Goal: Task Accomplishment & Management: Use online tool/utility

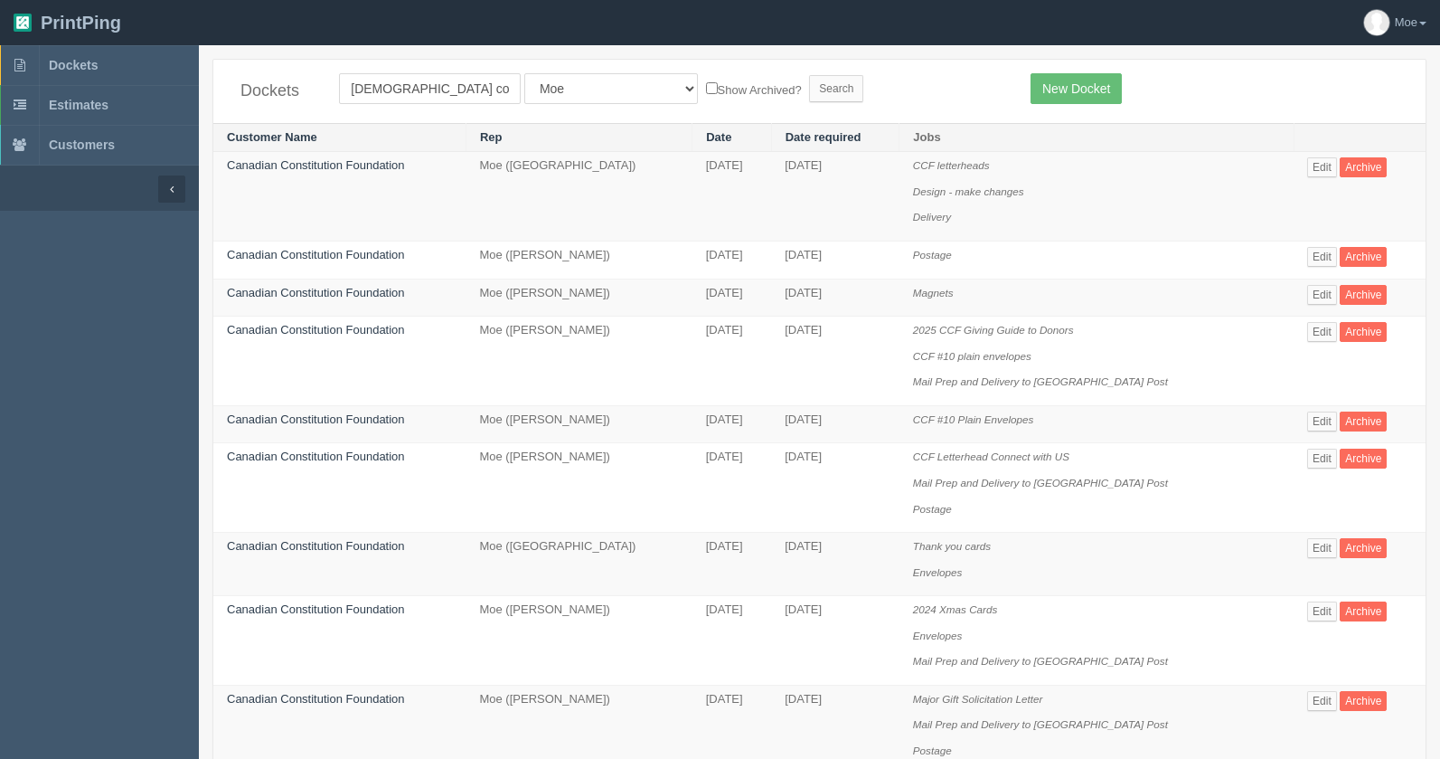
scroll to position [212, 0]
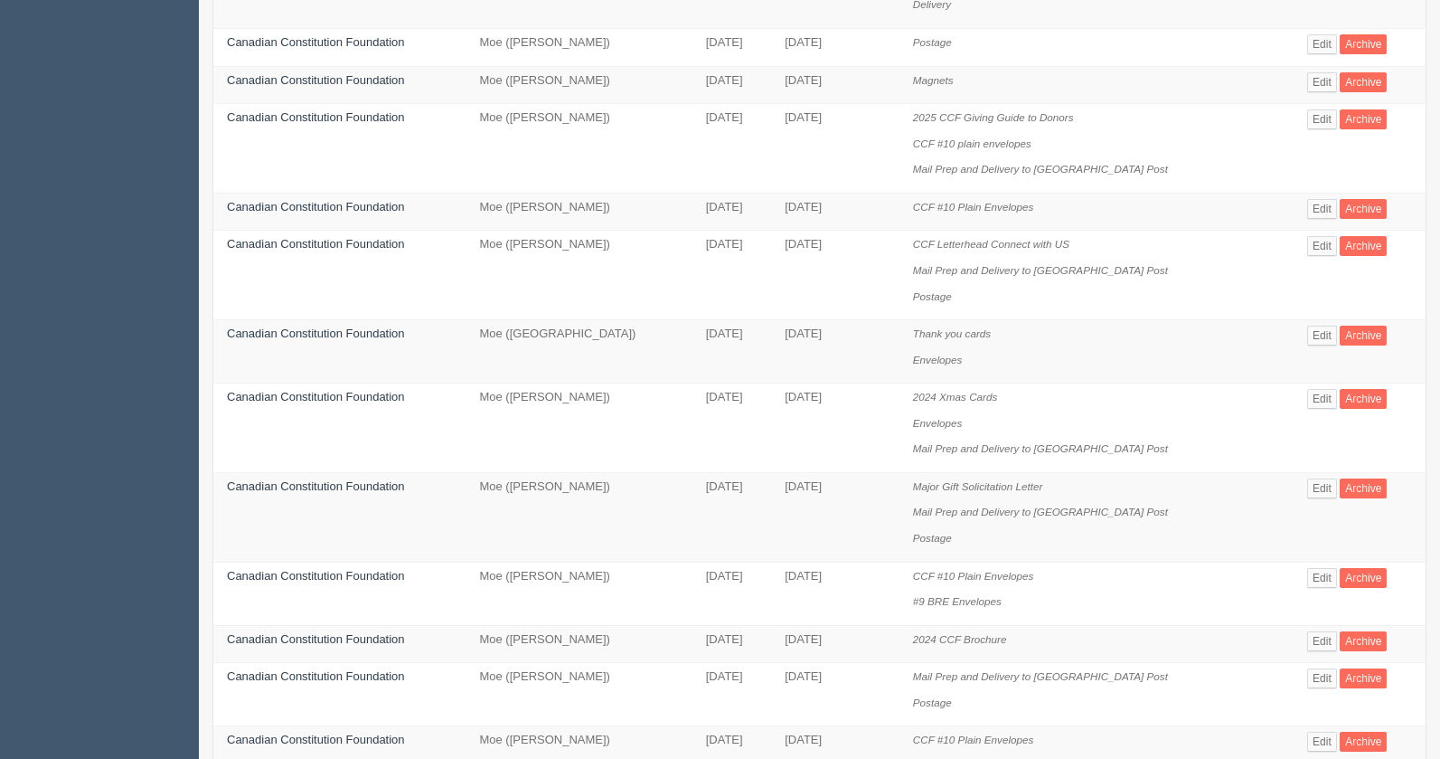
click at [1439, 28] on div "Dockets Canadian const All Users Ali Ali Test 1 Aly Amy Ankit Arif Brandon Dan …" at bounding box center [819, 761] width 1241 height 1831
click at [1431, 23] on div "Dockets Canadian const All Users Ali Ali Test 1 Aly Amy Ankit Arif Brandon Dan …" at bounding box center [819, 761] width 1241 height 1831
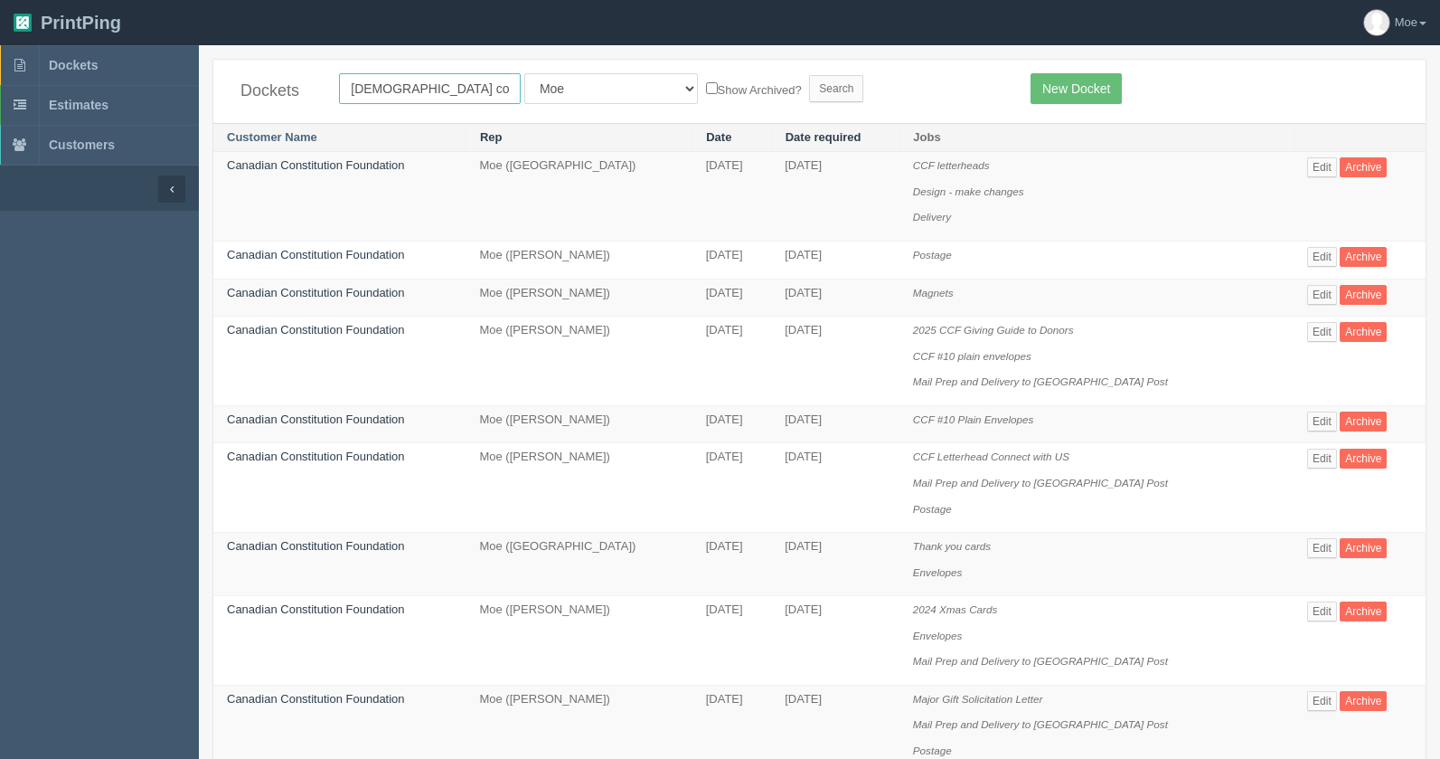
drag, startPoint x: 485, startPoint y: 82, endPoint x: 255, endPoint y: 131, distance: 234.8
type input "umbrella"
click at [809, 81] on input "Search" at bounding box center [836, 88] width 54 height 27
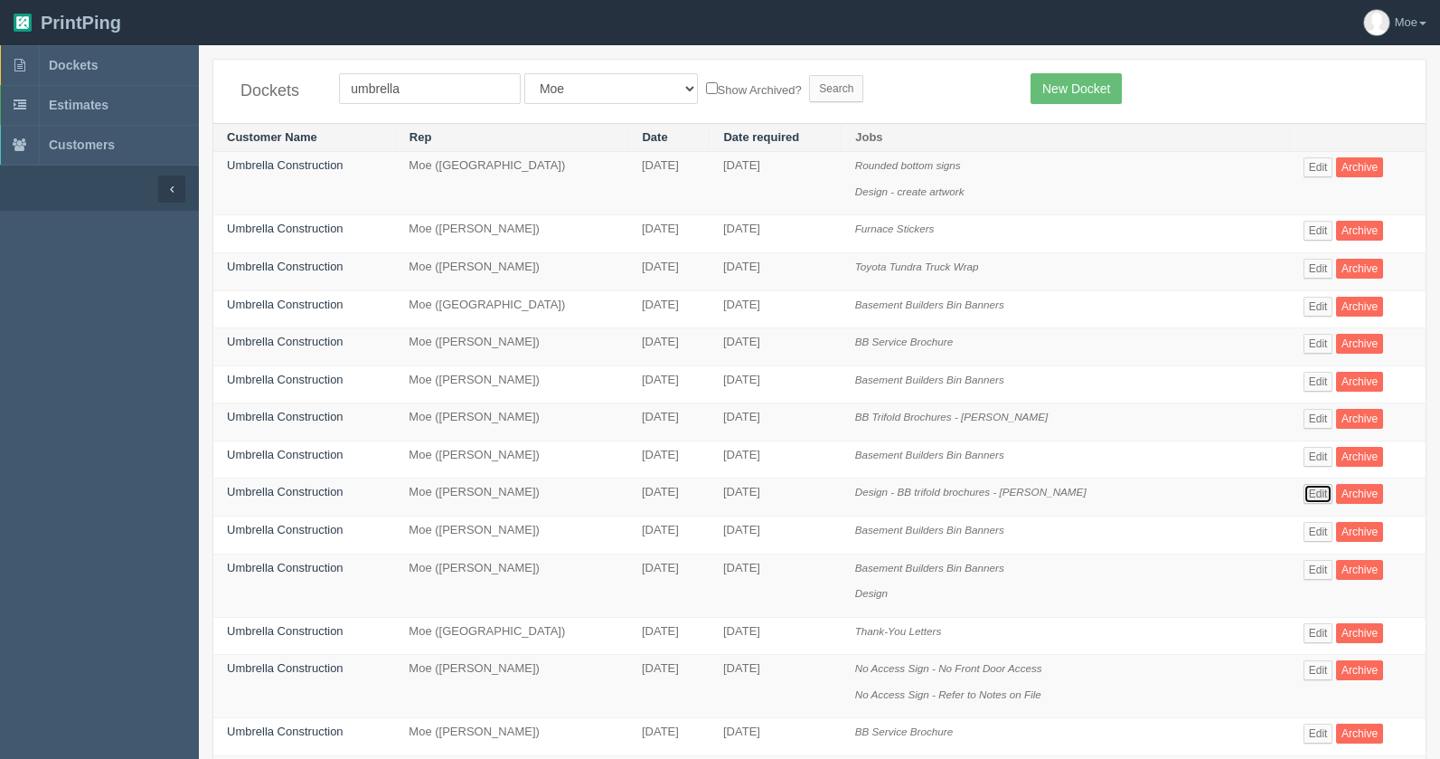
click at [1307, 485] on link "Edit" at bounding box center [1319, 494] width 30 height 20
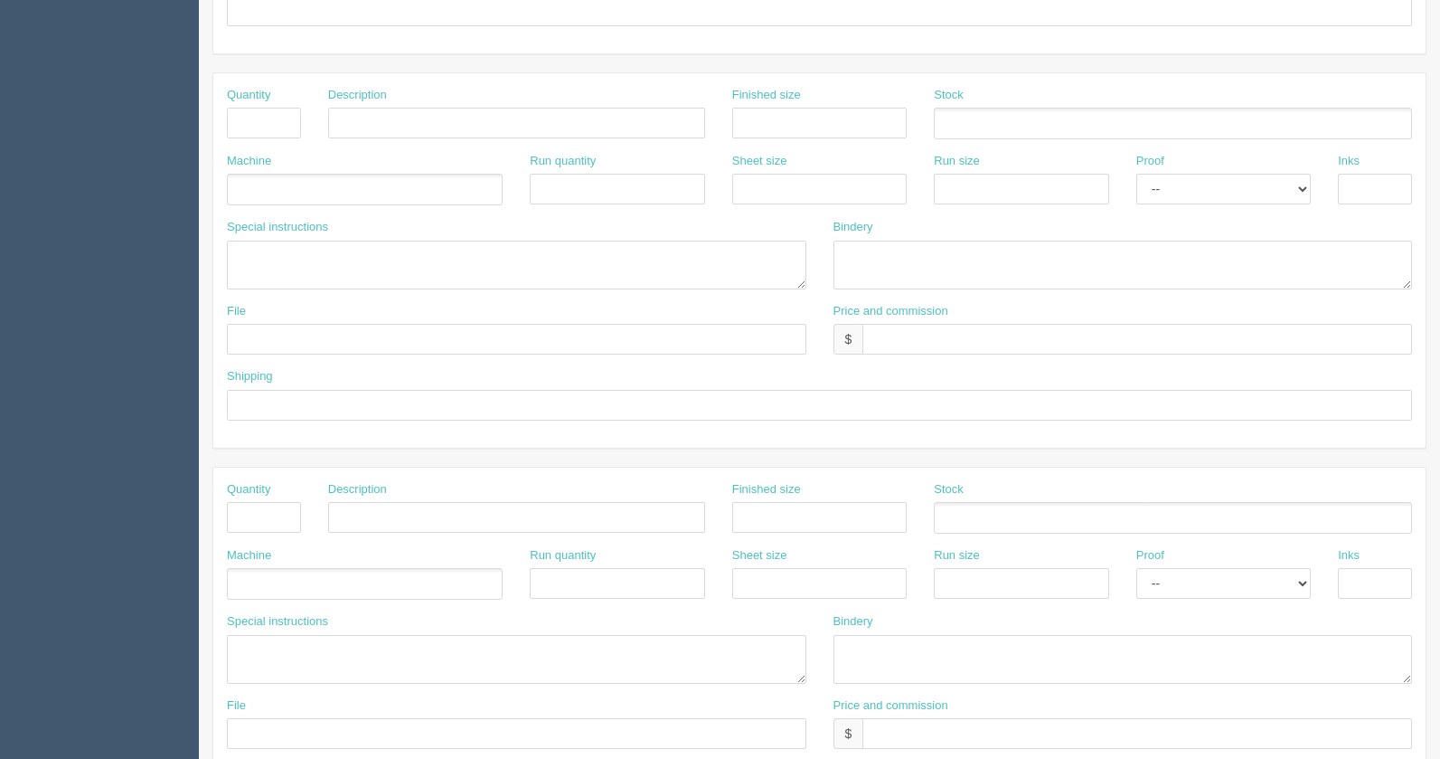
scroll to position [868, 0]
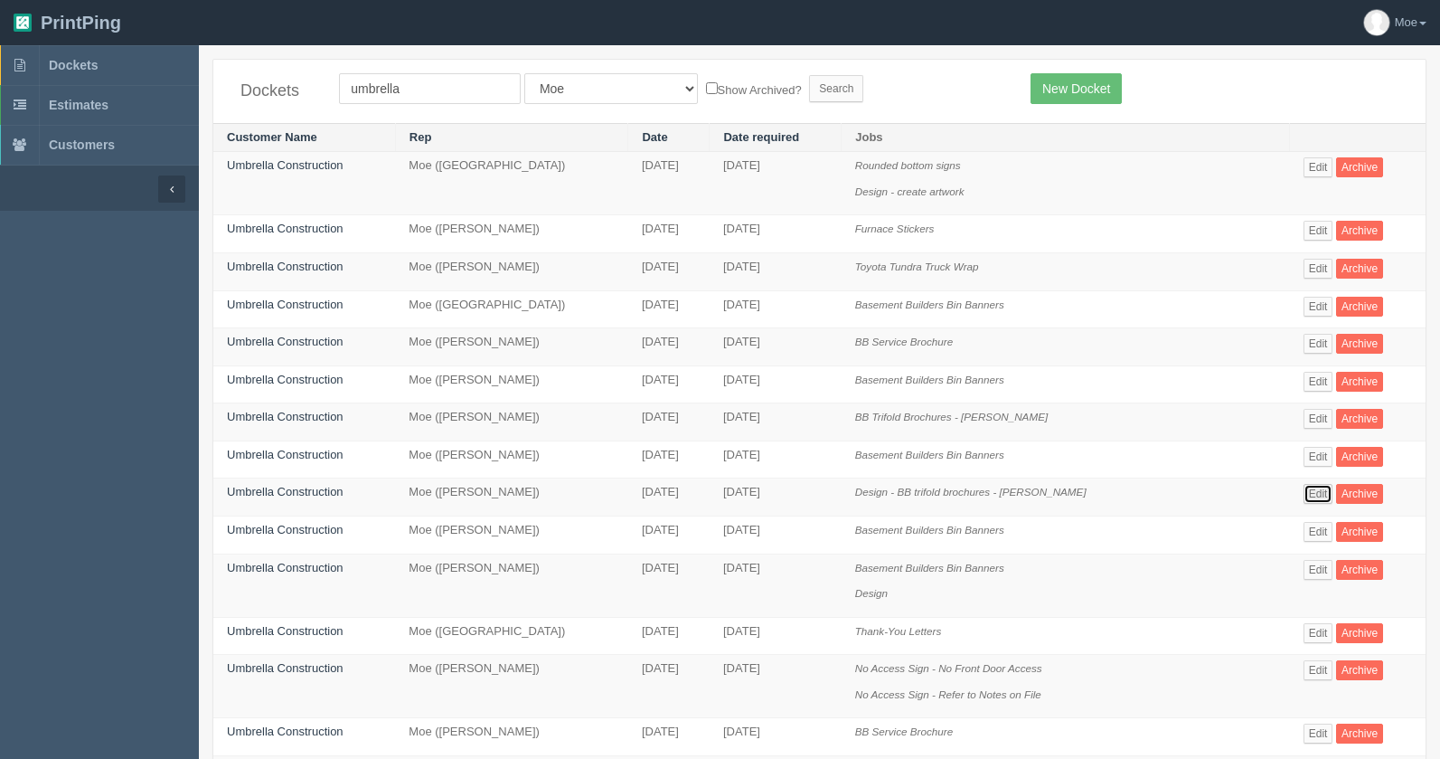
click at [1308, 492] on link "Edit" at bounding box center [1319, 494] width 30 height 20
click at [1306, 418] on link "Edit" at bounding box center [1319, 419] width 30 height 20
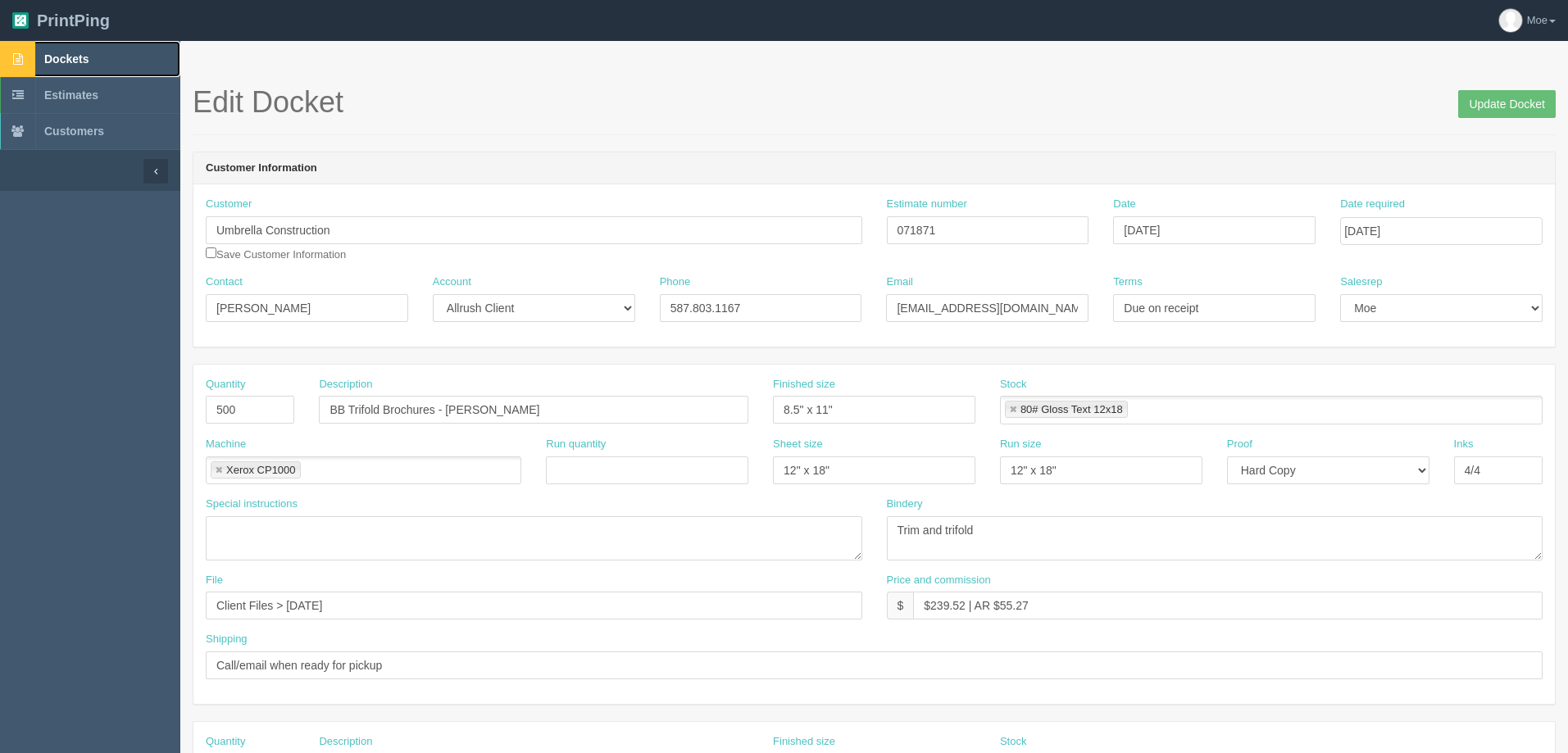
click at [67, 59] on span "Dockets" at bounding box center [66, 59] width 44 height 13
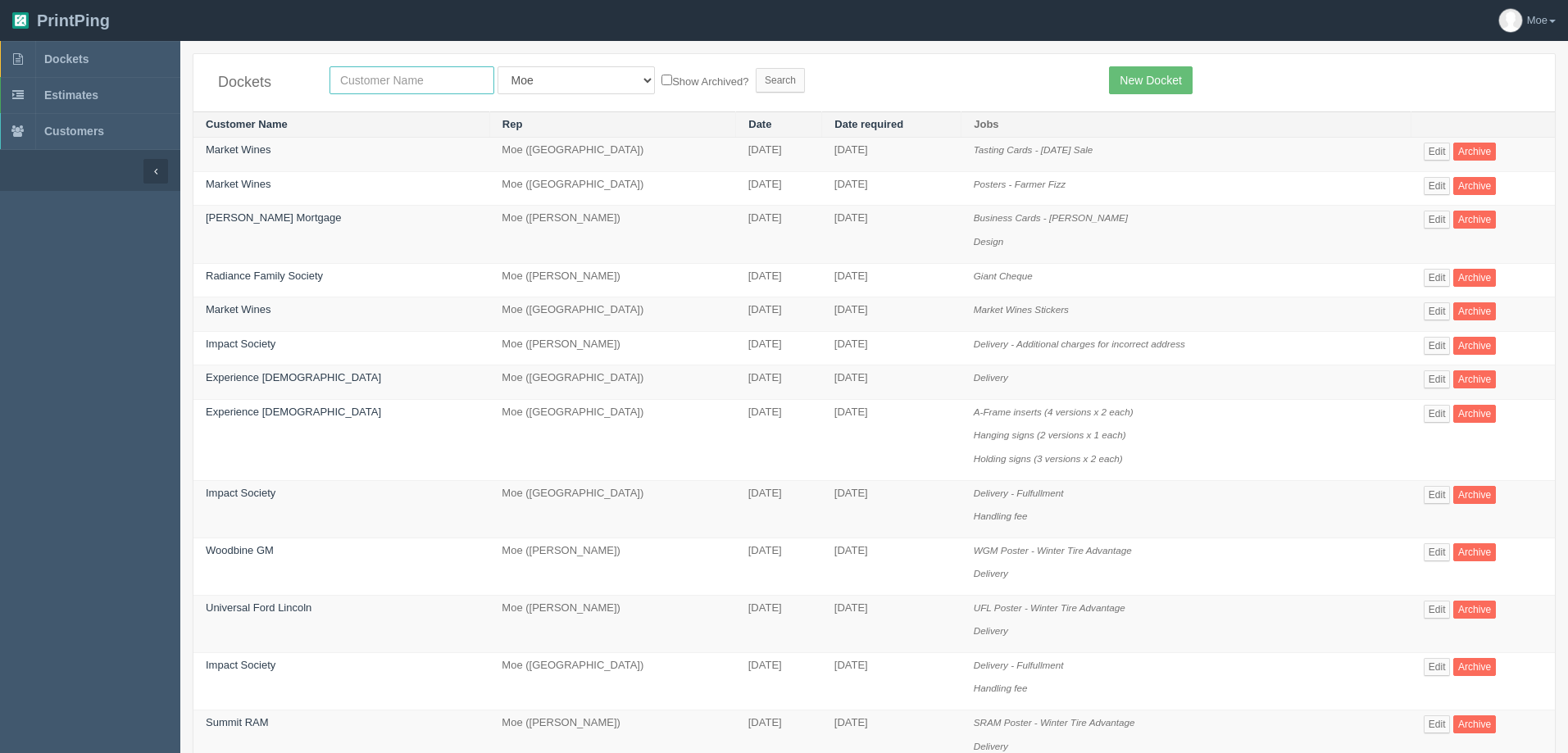
click at [383, 77] on input "text" at bounding box center [411, 80] width 165 height 28
type input "impact"
click at [756, 68] on input "Search" at bounding box center [780, 80] width 49 height 24
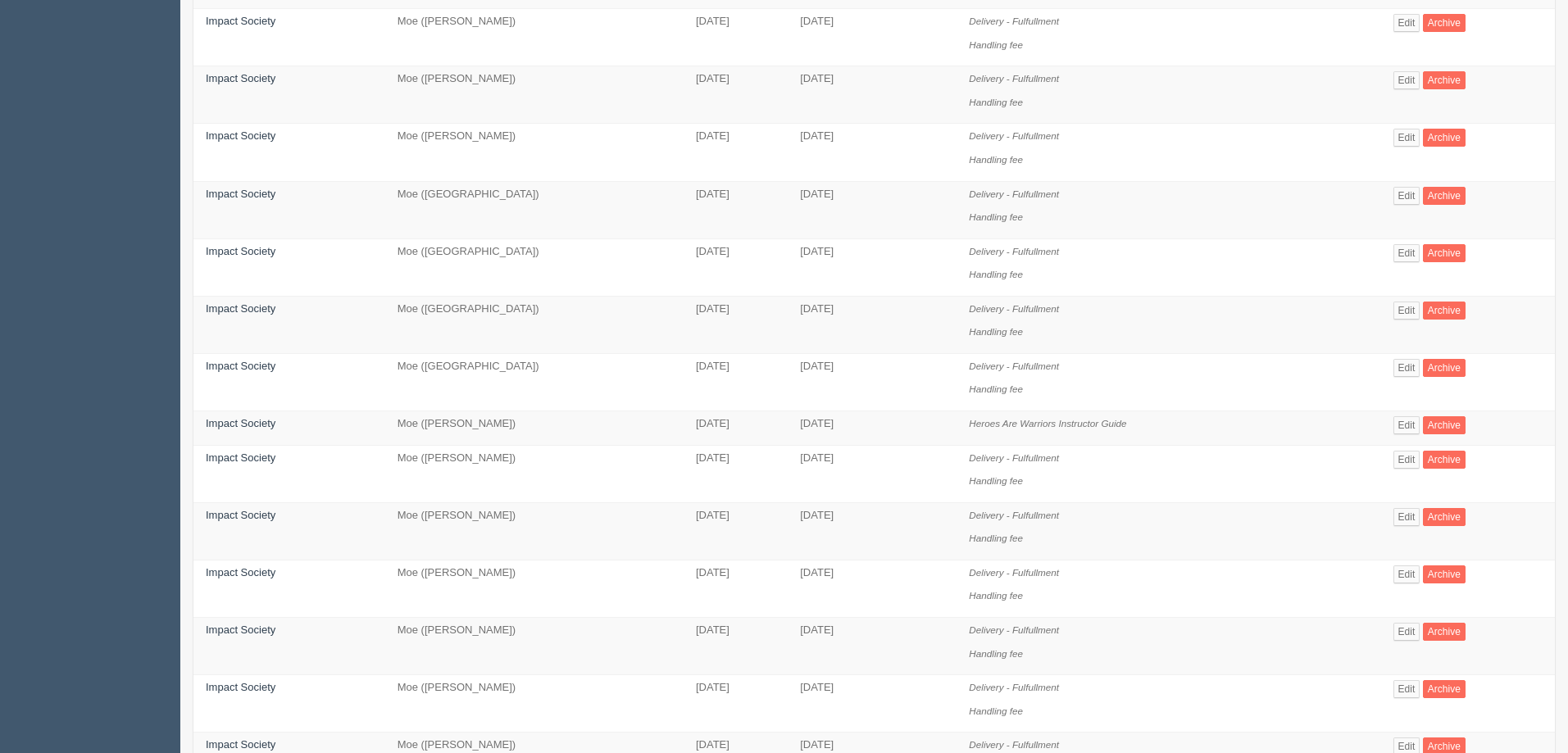
scroll to position [877, 0]
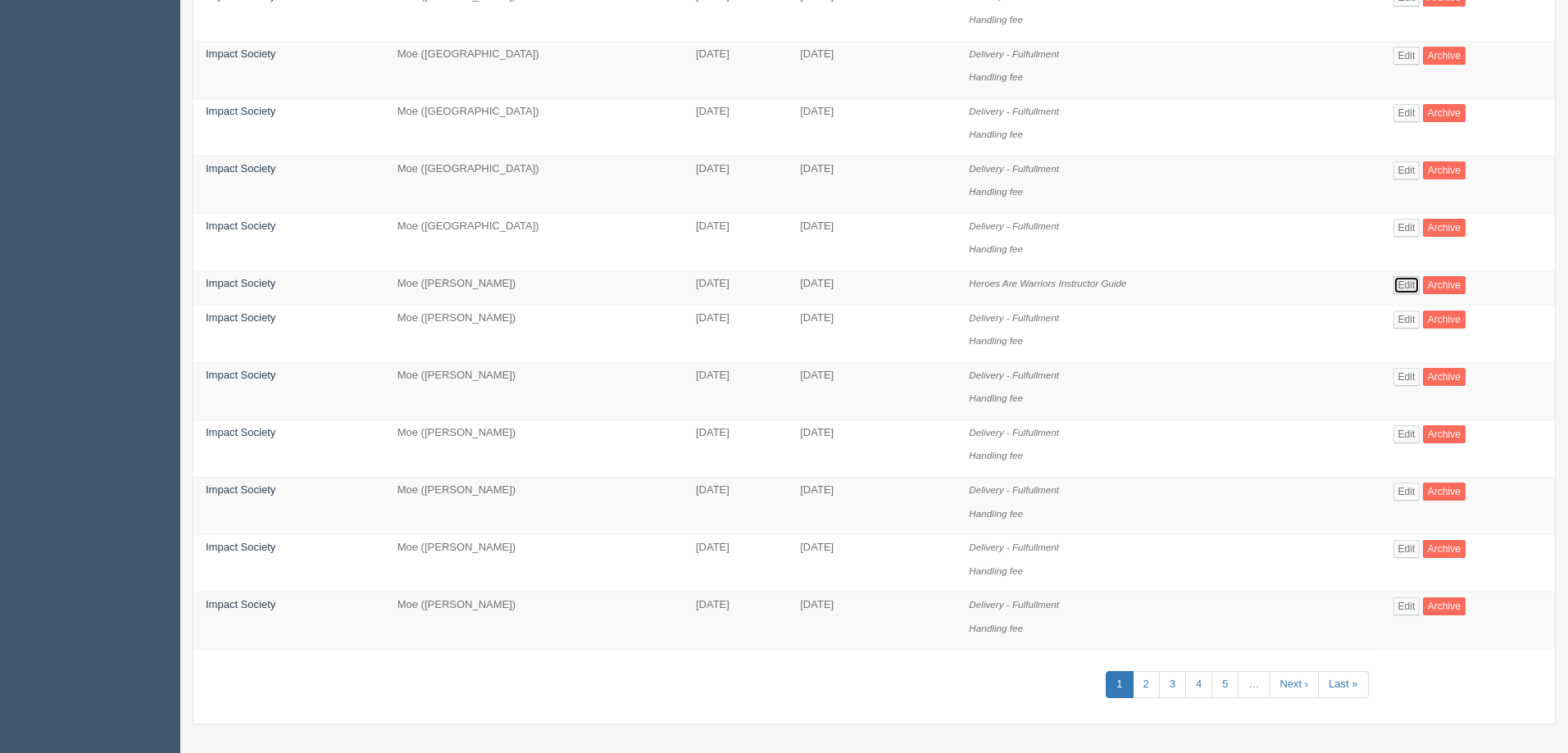
click at [1408, 285] on link "Edit" at bounding box center [1407, 285] width 27 height 18
